Goal: Task Accomplishment & Management: Complete application form

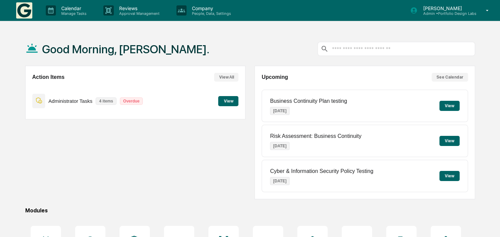
click at [227, 101] on button "View" at bounding box center [228, 101] width 20 height 10
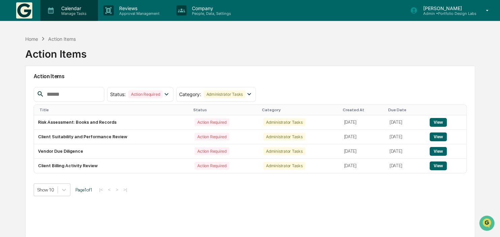
click at [65, 9] on p "Calendar" at bounding box center [73, 8] width 34 height 6
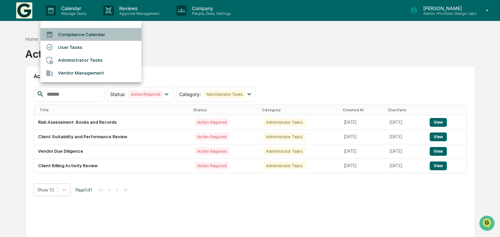
click at [65, 37] on li "Compliance Calendar" at bounding box center [90, 34] width 101 height 13
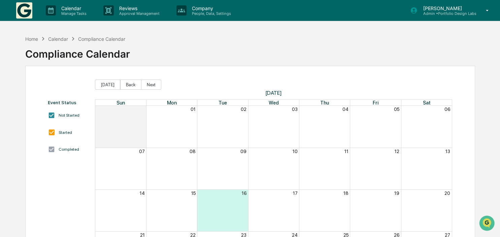
click at [33, 34] on div "Home Calendar Compliance Calendar Compliance Calendar" at bounding box center [77, 49] width 105 height 34
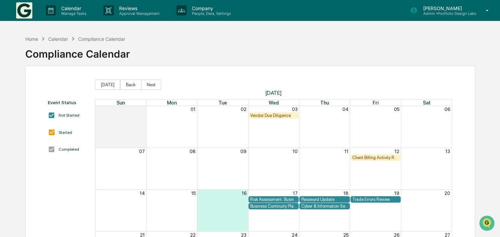
click at [32, 42] on div "Home Calendar Compliance Calendar" at bounding box center [75, 38] width 100 height 7
click at [30, 39] on div "Home" at bounding box center [31, 39] width 13 height 6
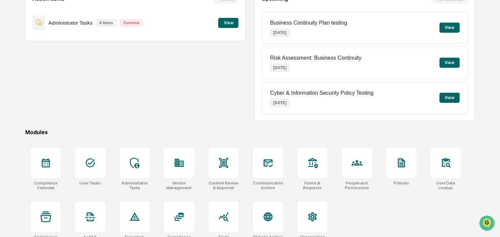
scroll to position [90, 0]
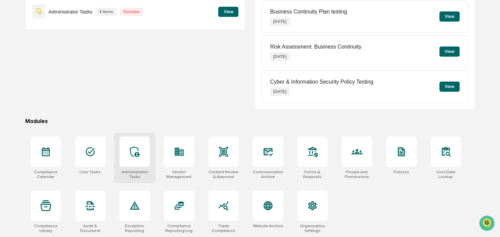
click at [141, 152] on div at bounding box center [135, 151] width 30 height 30
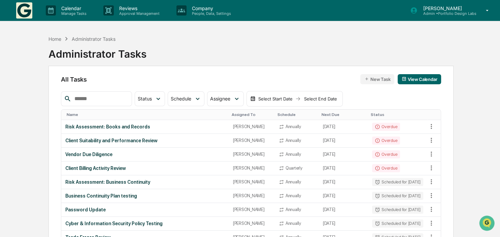
click at [370, 78] on button "New Task" at bounding box center [377, 79] width 34 height 10
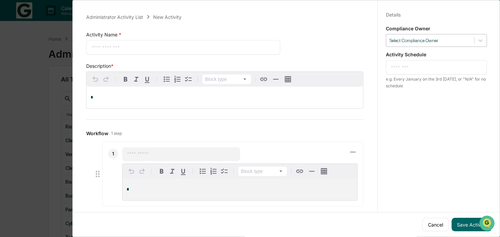
click at [406, 38] on div at bounding box center [430, 40] width 81 height 6
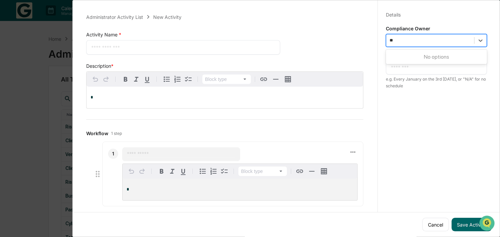
type input "*"
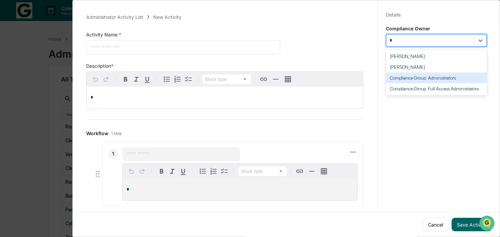
type input "**"
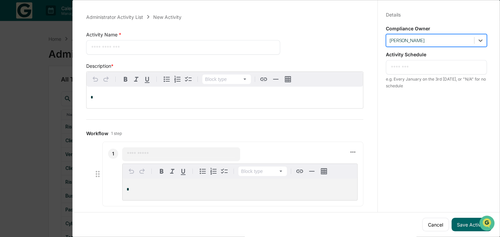
click at [108, 45] on textarea at bounding box center [183, 47] width 184 height 7
type textarea "*"
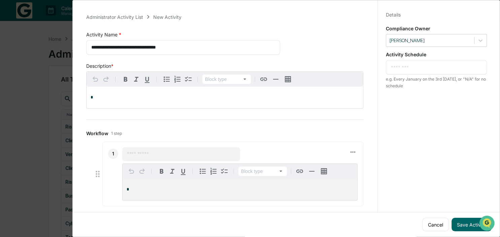
type textarea "**********"
click at [134, 92] on div "*" at bounding box center [225, 98] width 277 height 22
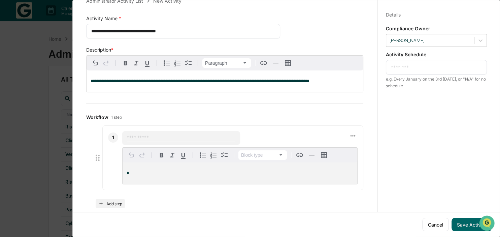
scroll to position [24, 0]
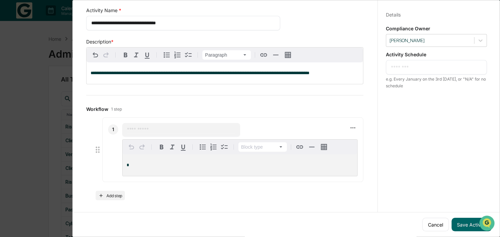
click at [149, 132] on input "text" at bounding box center [181, 129] width 108 height 7
click at [423, 64] on textarea at bounding box center [436, 67] width 91 height 7
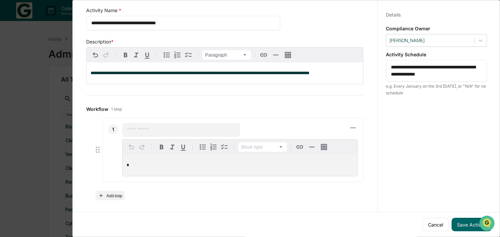
type textarea "**********"
click at [191, 127] on input "text" at bounding box center [181, 129] width 108 height 7
type input "**********"
click at [146, 159] on div "*" at bounding box center [240, 165] width 235 height 22
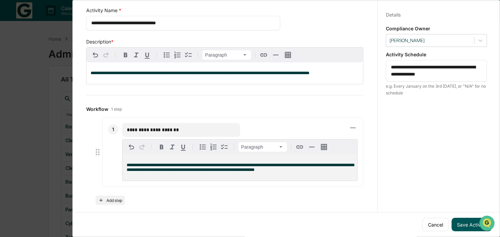
click at [466, 222] on button "Save Activity" at bounding box center [472, 224] width 40 height 13
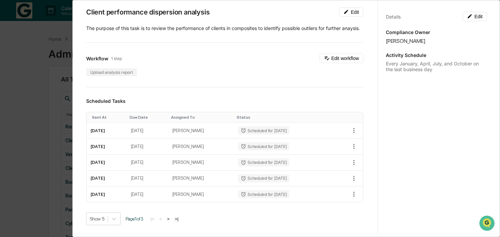
click at [14, 135] on div "Administrator Activity List Client performance dispersion analysis Start Task S…" at bounding box center [250, 118] width 500 height 237
